Goal: Check status: Check status

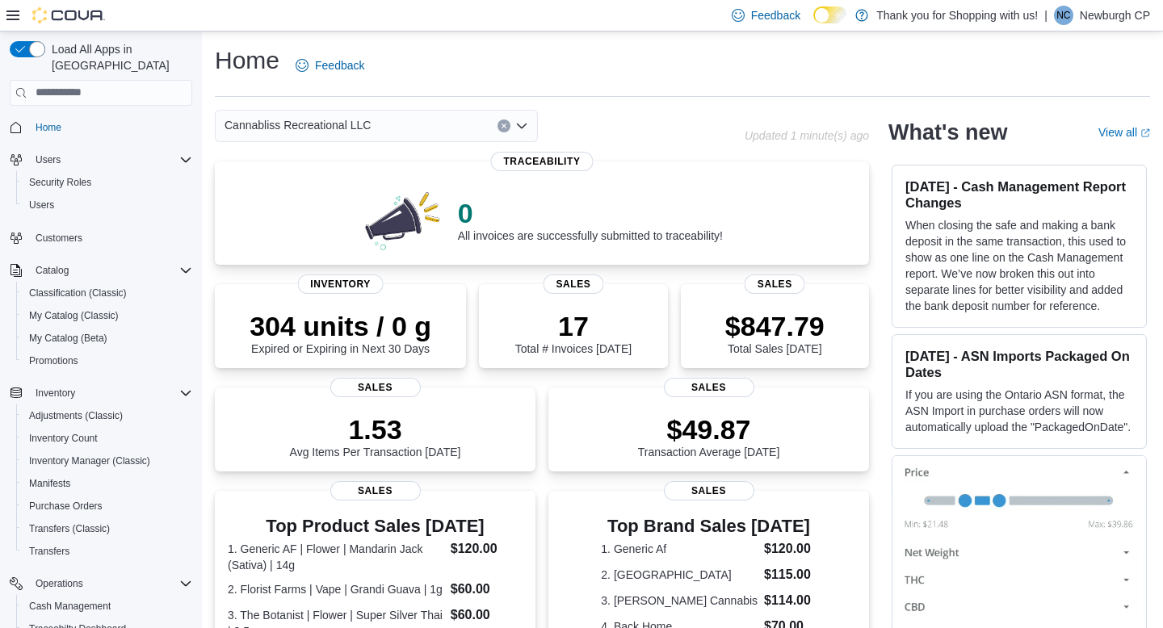
click at [444, 131] on div "Cannabliss Recreational LLC" at bounding box center [376, 126] width 323 height 32
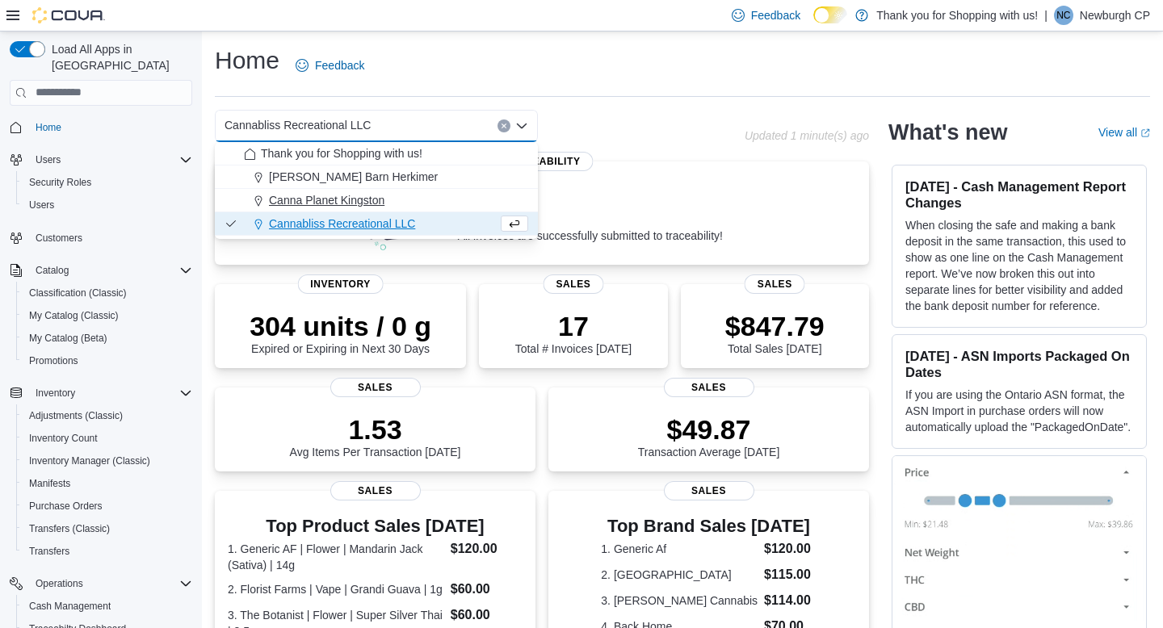
click at [435, 195] on div "Canna Planet Kingston" at bounding box center [386, 200] width 284 height 16
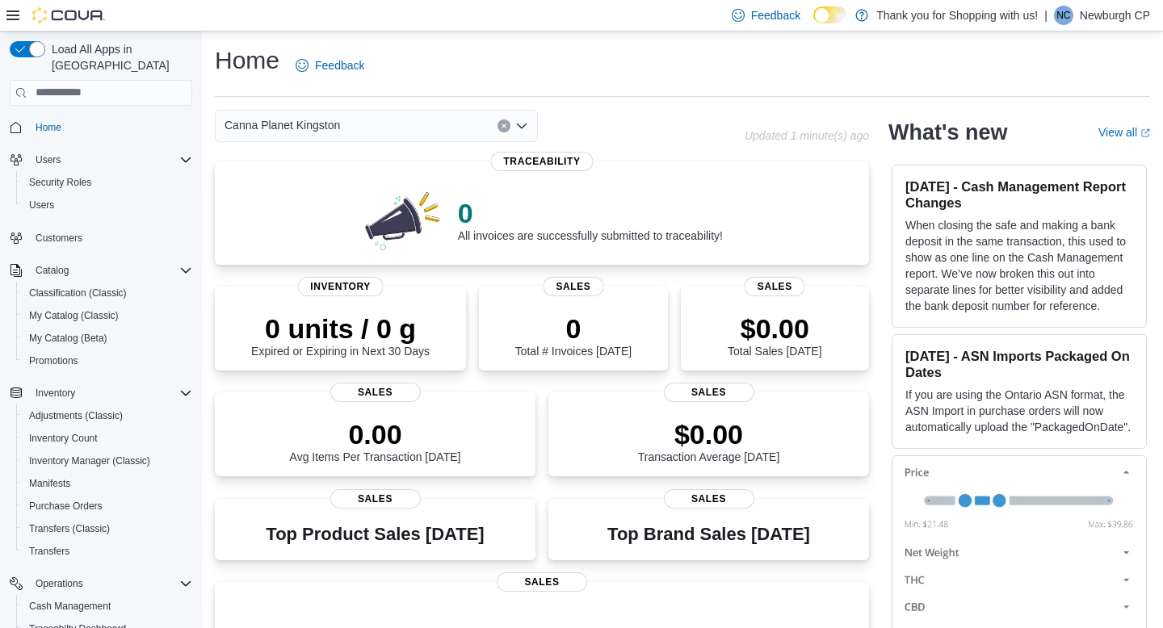
click at [425, 128] on div "Canna Planet Kingston Combo box. Selected. Canna Planet Kingston. Press Backspa…" at bounding box center [376, 126] width 323 height 32
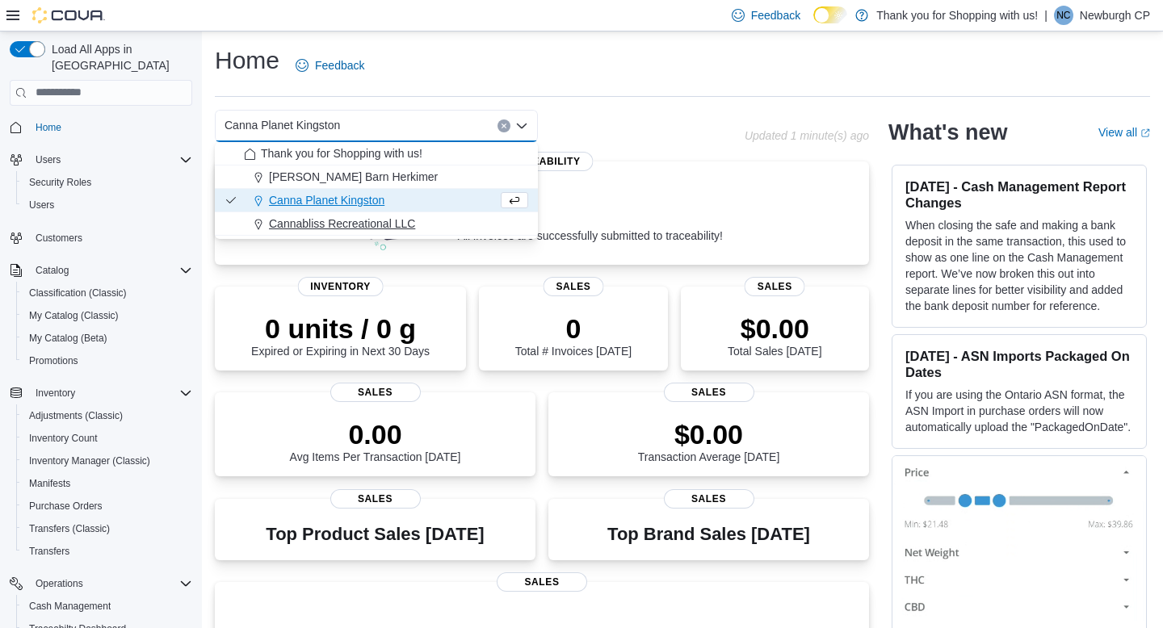
click at [415, 219] on span "Cannabliss Recreational LLC" at bounding box center [342, 224] width 146 height 16
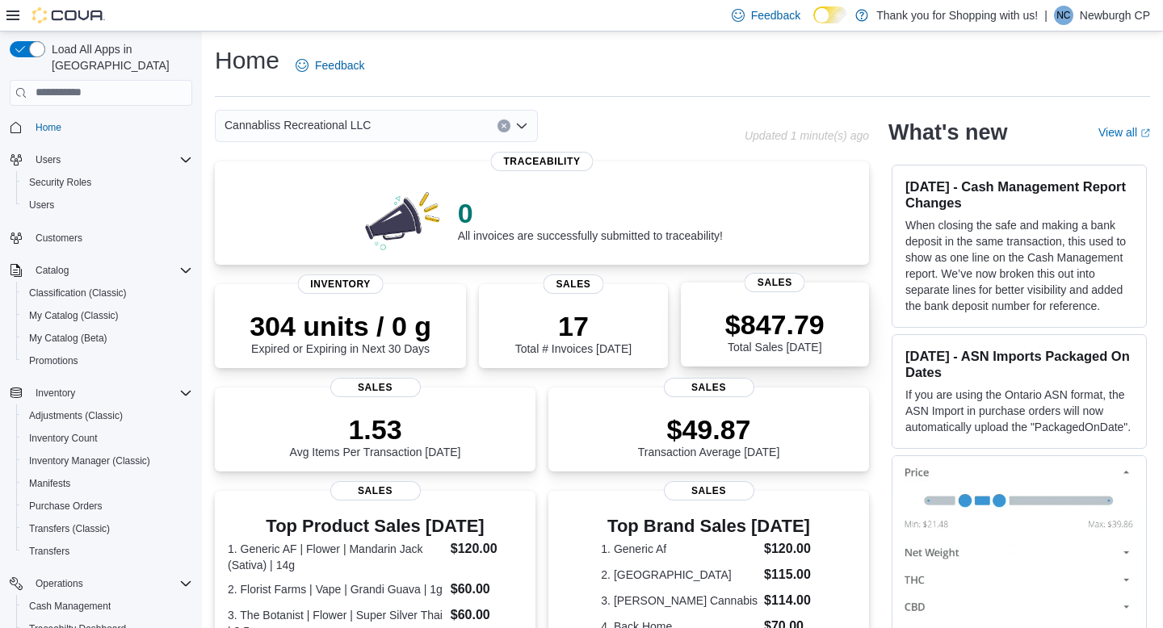
click at [728, 347] on div "$847.79 Total Sales Today" at bounding box center [774, 331] width 99 height 45
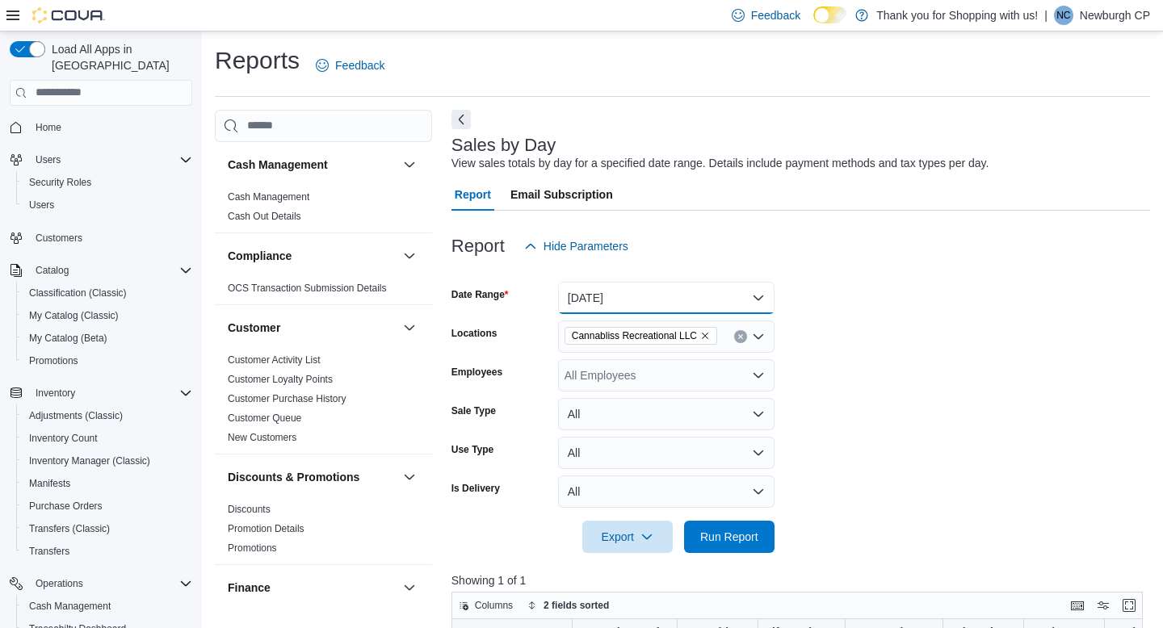
click at [638, 299] on button "[DATE]" at bounding box center [666, 298] width 216 height 32
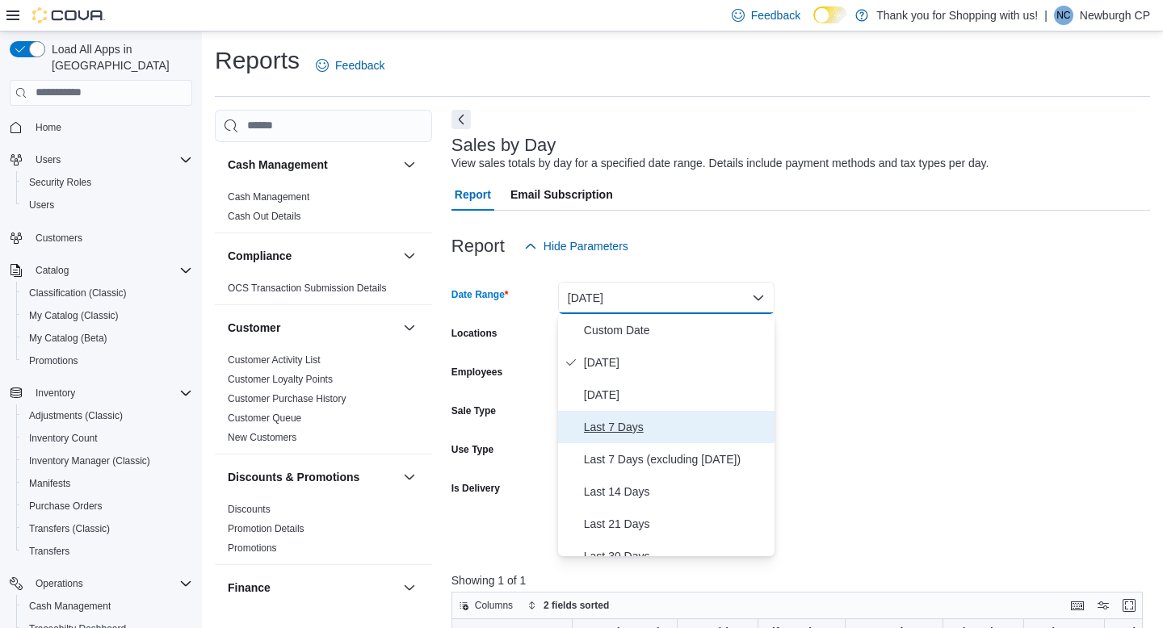
click at [644, 423] on span "Last 7 Days" at bounding box center [676, 427] width 184 height 19
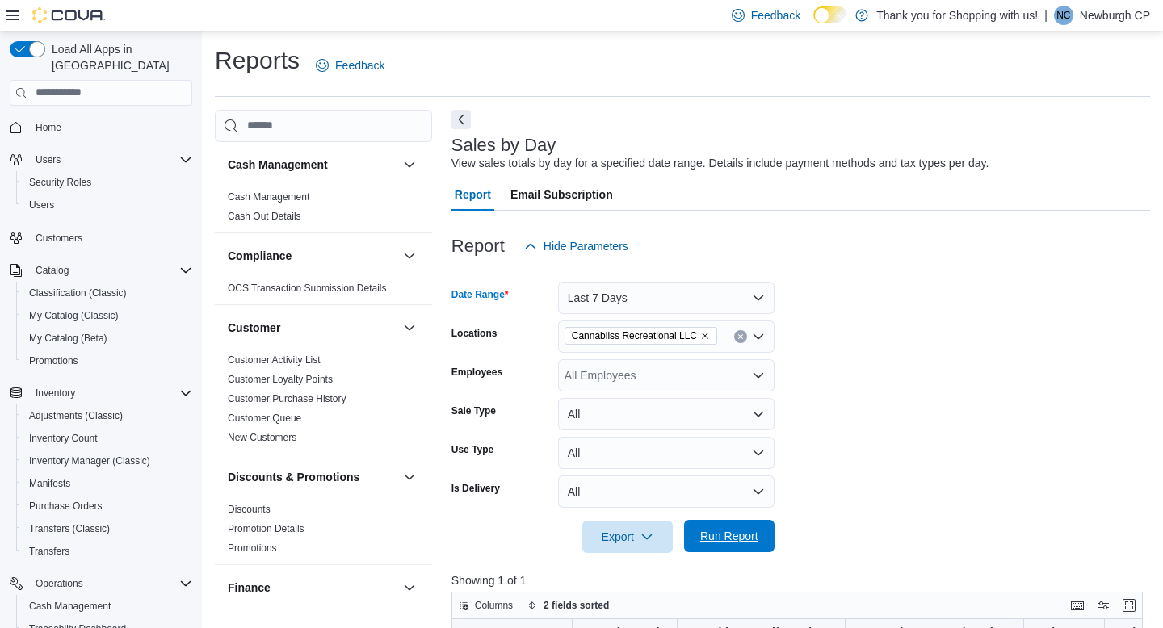
click at [711, 535] on span "Run Report" at bounding box center [729, 536] width 58 height 16
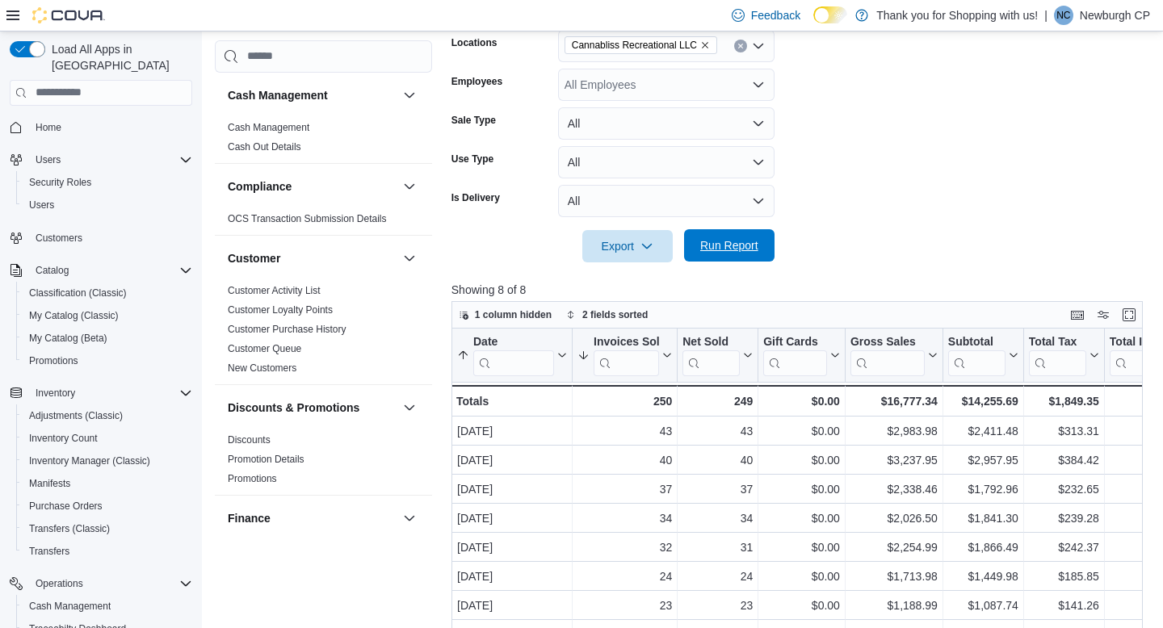
scroll to position [292, 0]
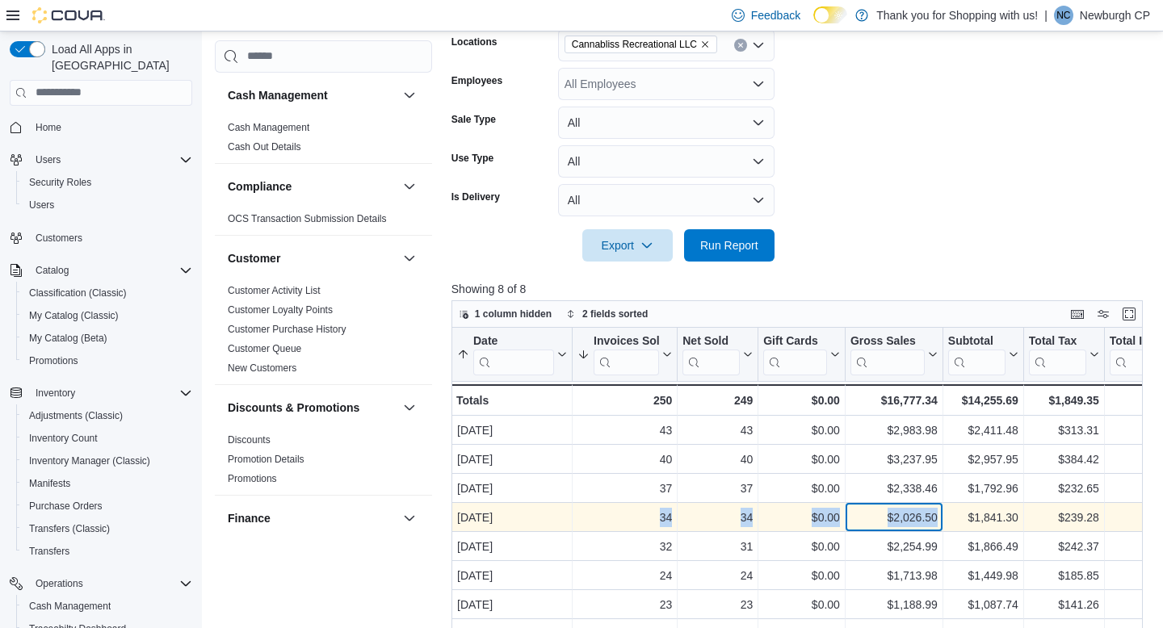
drag, startPoint x: 938, startPoint y: 517, endPoint x: 658, endPoint y: 514, distance: 280.3
click at [658, 514] on div "[DATE] - Date, column 1, row 4 34 - Invoices Sold, column 2, row 4 34 - Net Sol…" at bounding box center [1117, 517] width 1332 height 29
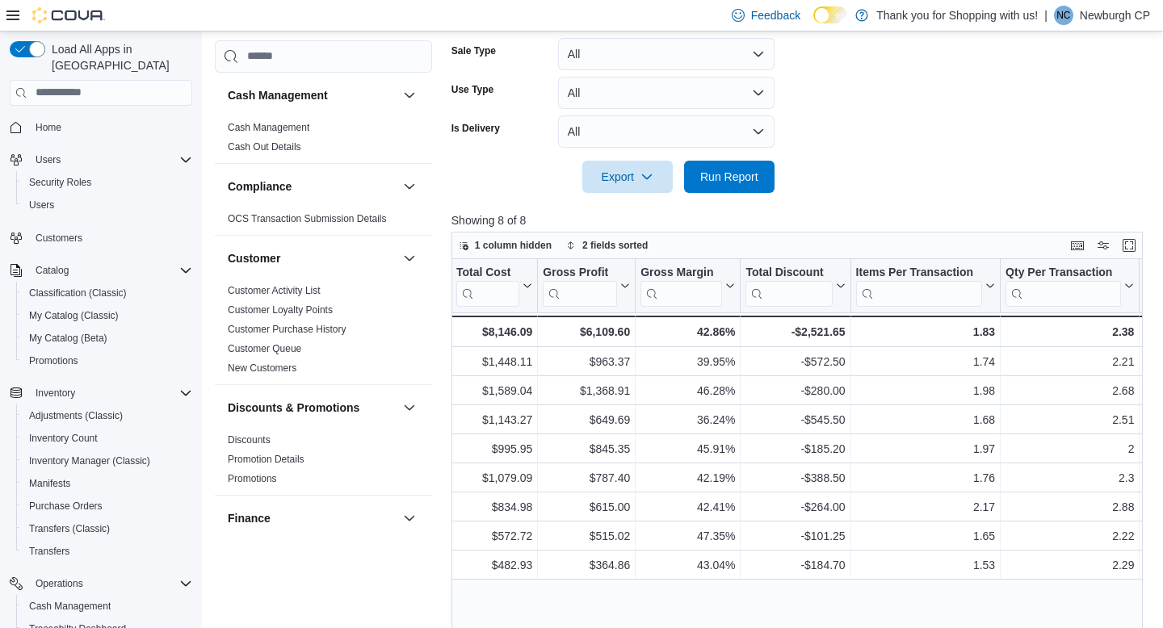
scroll to position [0, 763]
